Goal: Check status: Check status

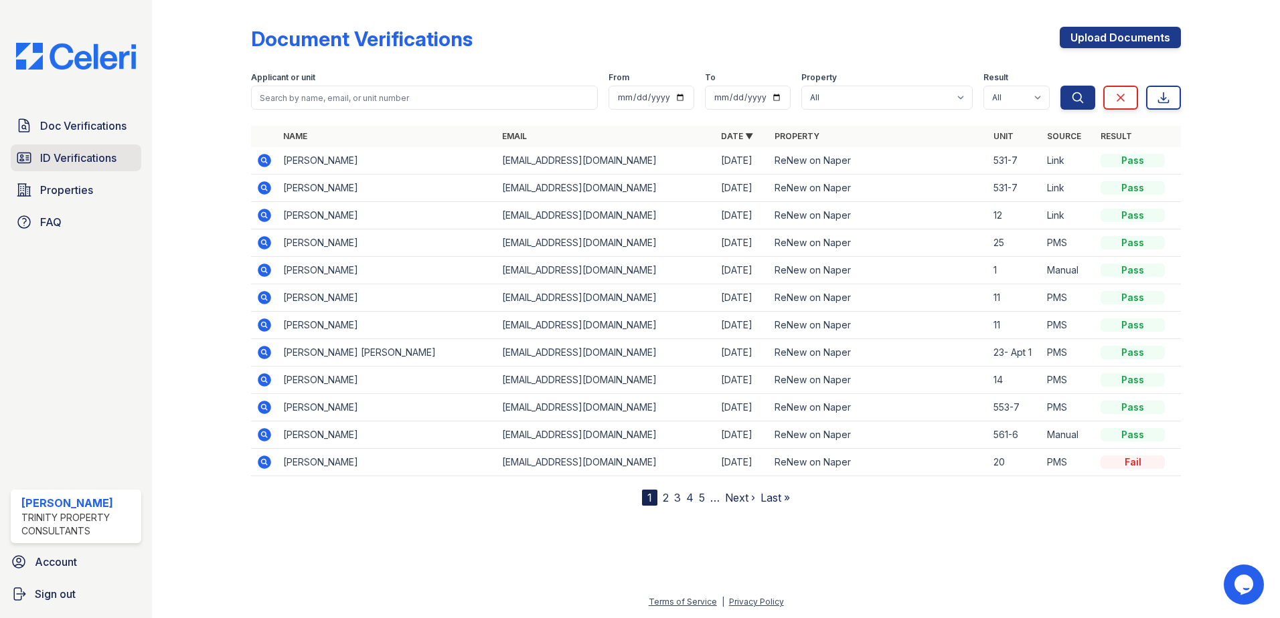
click at [102, 159] on span "ID Verifications" at bounding box center [78, 158] width 76 height 16
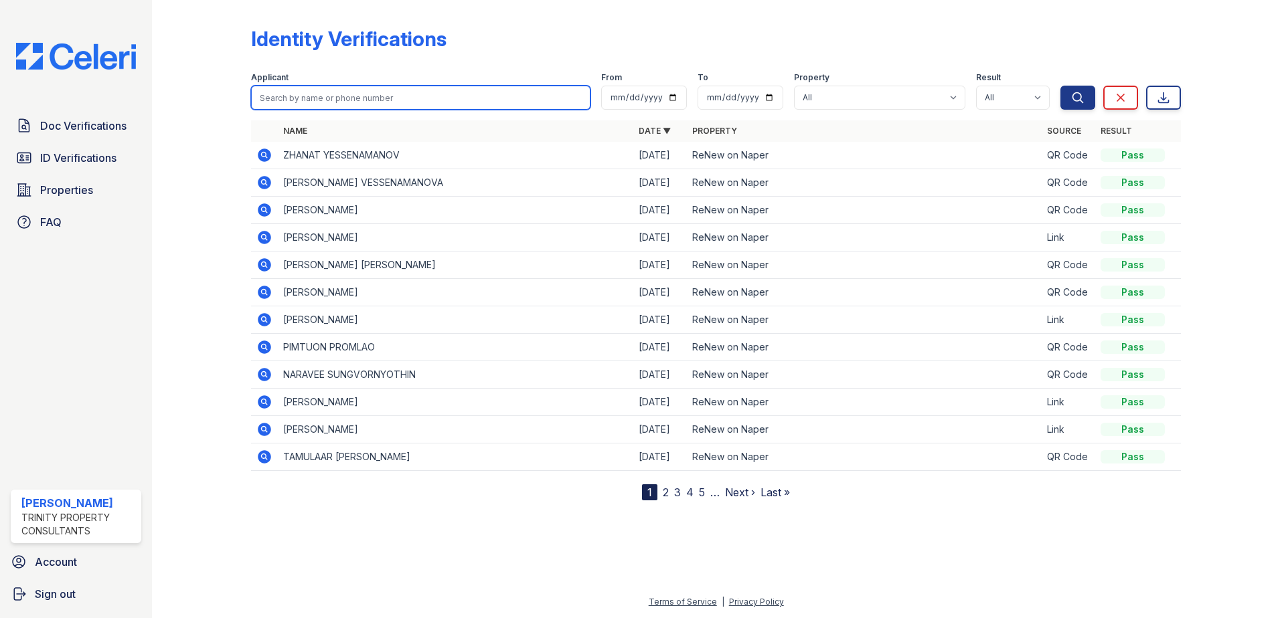
click at [331, 101] on input "search" at bounding box center [420, 98] width 339 height 24
type input "[PERSON_NAME]"
click at [1060, 86] on button "Search" at bounding box center [1077, 98] width 35 height 24
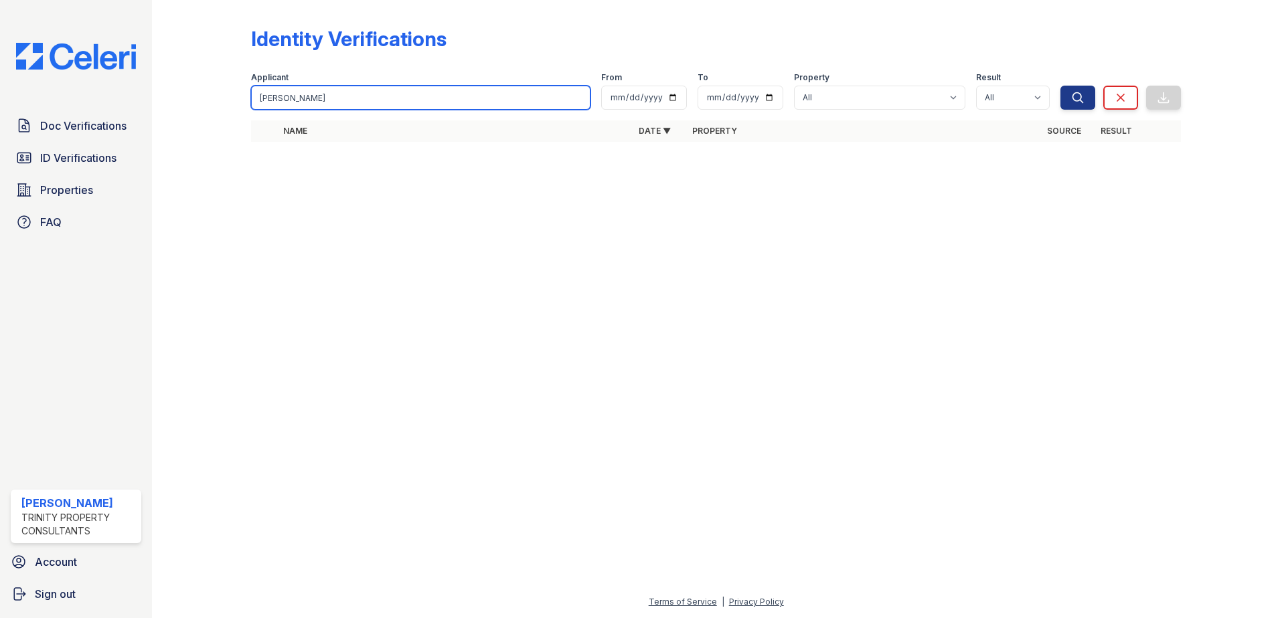
drag, startPoint x: 343, startPoint y: 103, endPoint x: 245, endPoint y: 100, distance: 98.4
click at [245, 100] on div "Identity Verifications Filter Applicant [PERSON_NAME] From To Property All ReNe…" at bounding box center [715, 88] width 1085 height 177
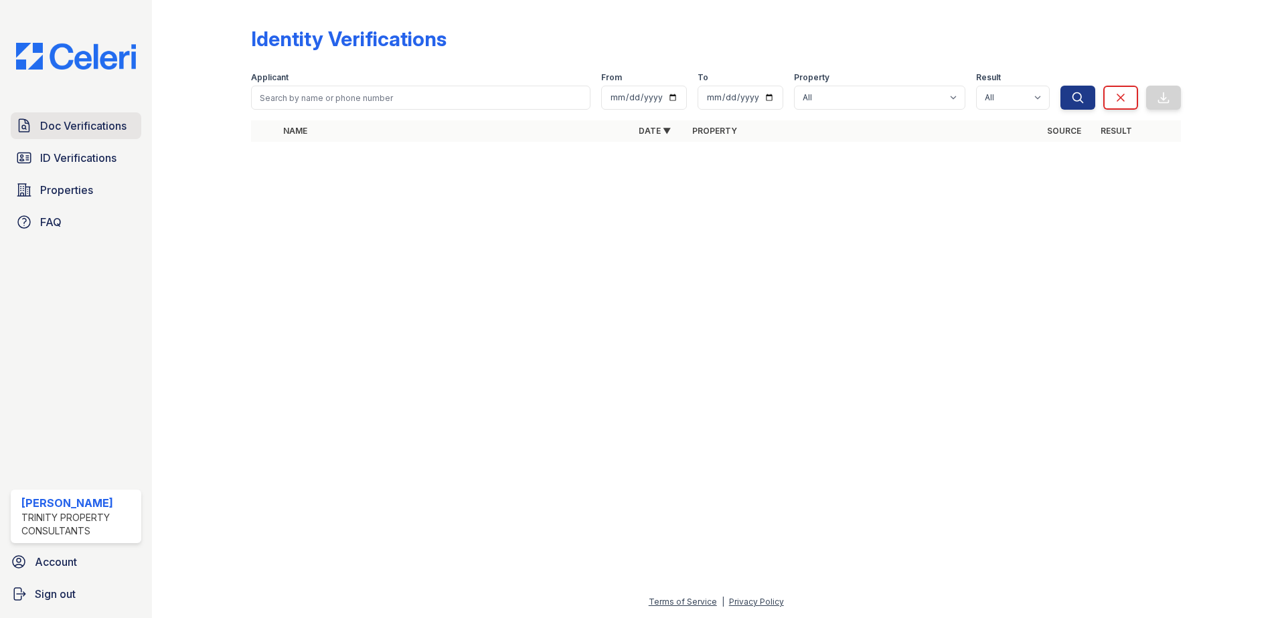
click at [90, 129] on span "Doc Verifications" at bounding box center [83, 126] width 86 height 16
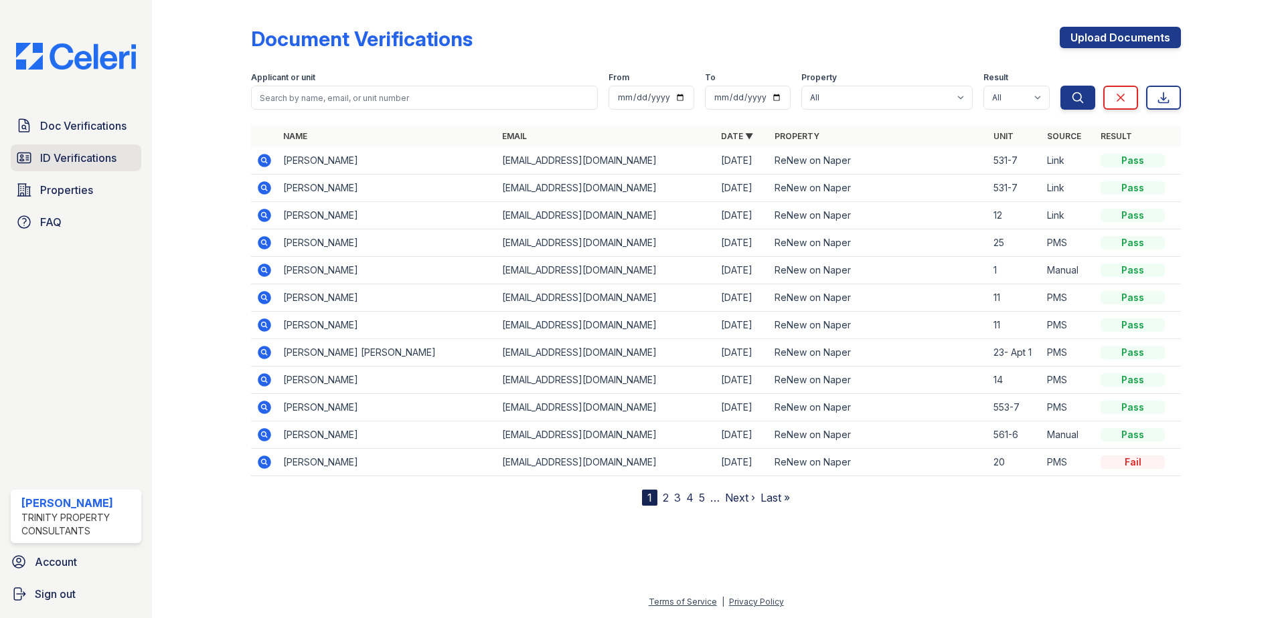
click at [90, 155] on span "ID Verifications" at bounding box center [78, 158] width 76 height 16
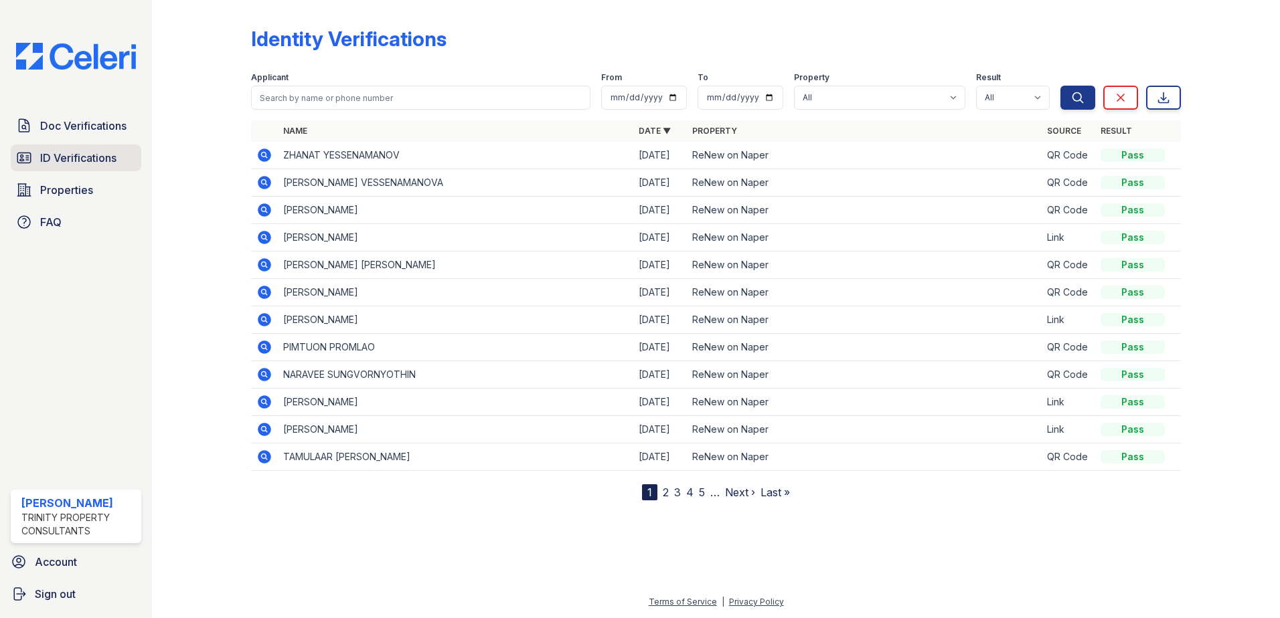
click at [94, 153] on span "ID Verifications" at bounding box center [78, 158] width 76 height 16
